Goal: Understand process/instructions

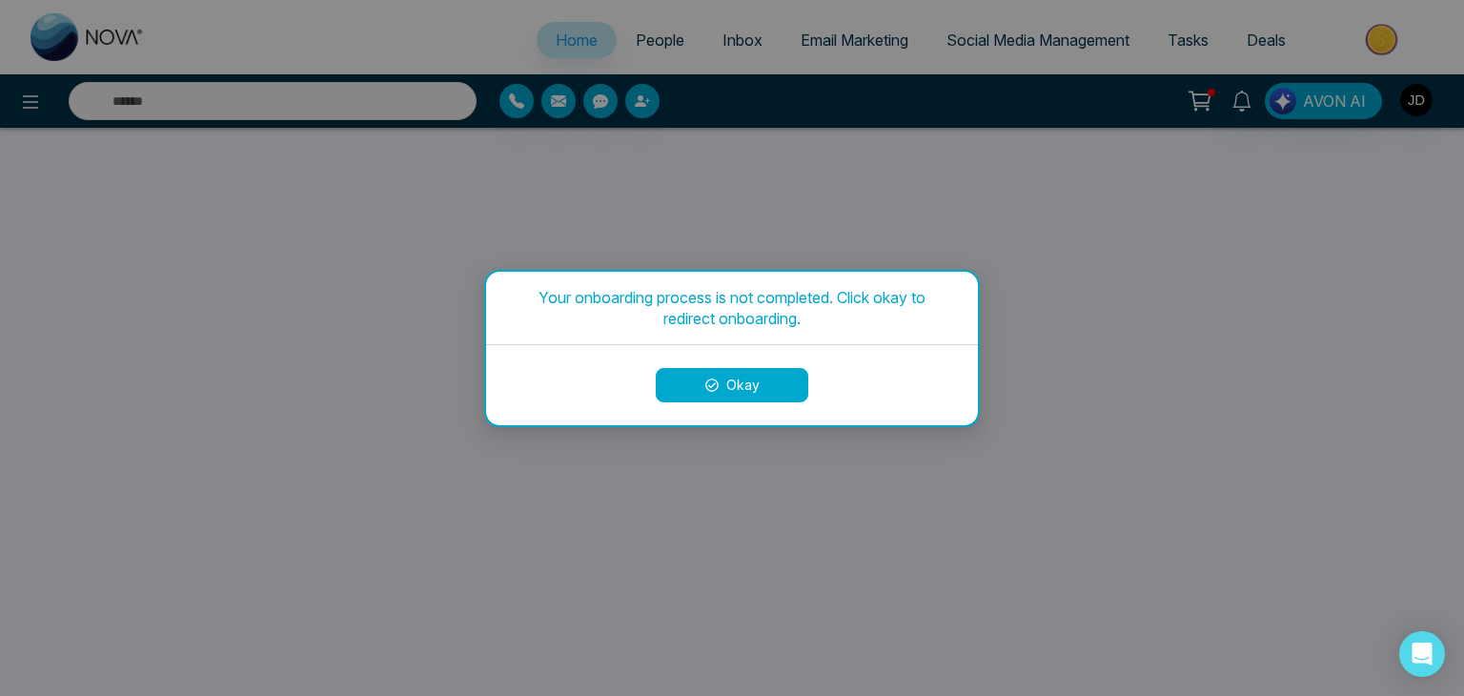
select select "*"
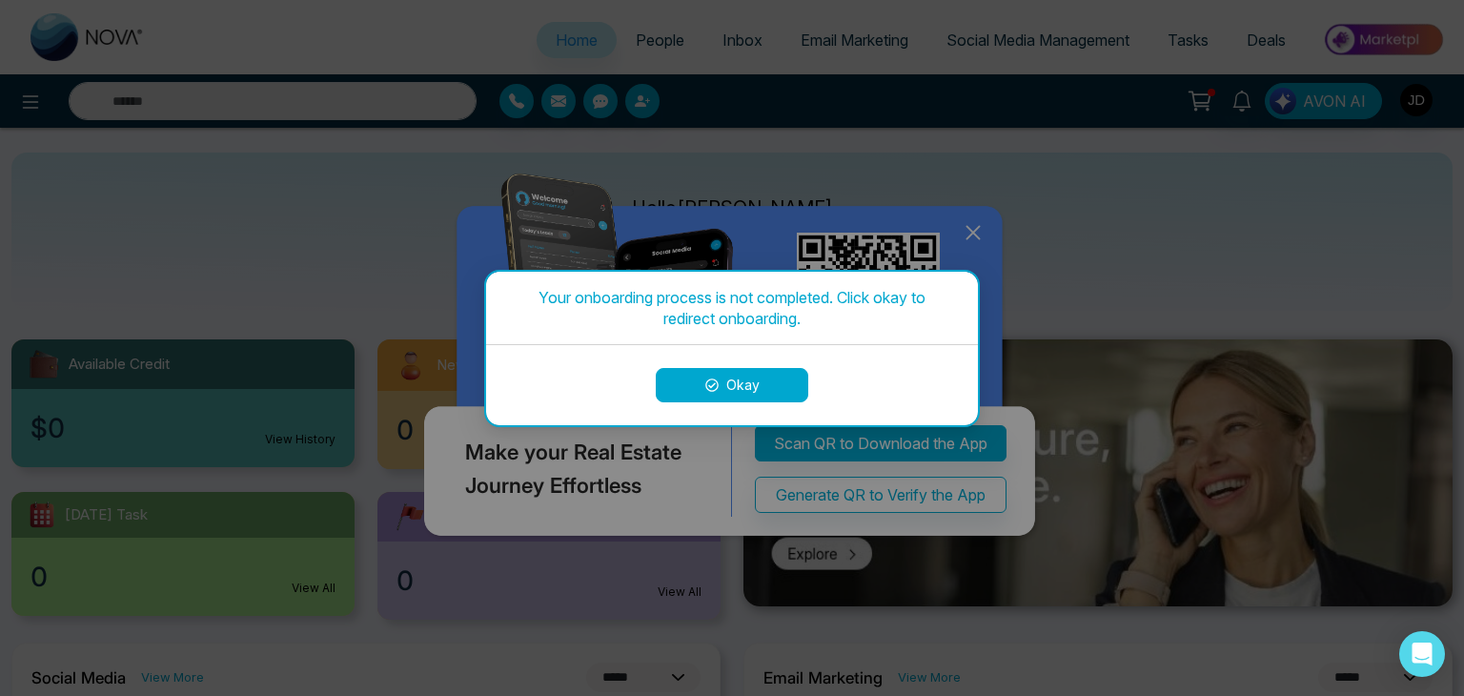
click at [754, 376] on button "Okay" at bounding box center [732, 385] width 152 height 34
